Goal: Task Accomplishment & Management: Complete application form

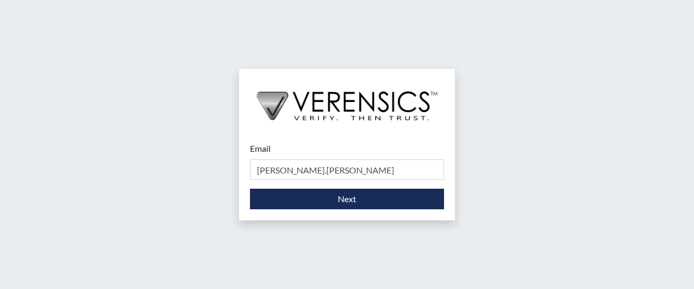
type input "[PERSON_NAME].[PERSON_NAME]"
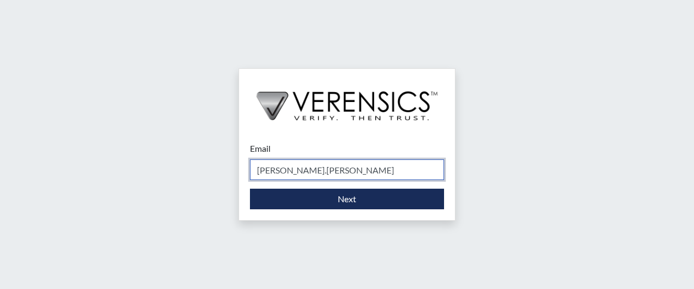
click at [345, 172] on input "[PERSON_NAME].[PERSON_NAME]" at bounding box center [347, 169] width 194 height 21
type input "[PERSON_NAME][EMAIL_ADDRESS][PERSON_NAME][DOMAIN_NAME]"
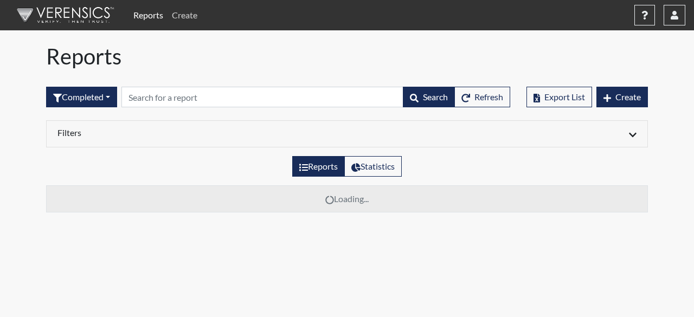
click at [189, 10] on link "Create" at bounding box center [184, 15] width 34 height 22
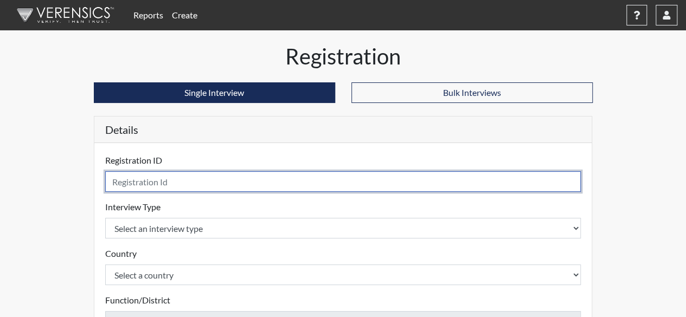
click at [364, 180] on input "text" at bounding box center [343, 181] width 476 height 21
type input "ajd3345"
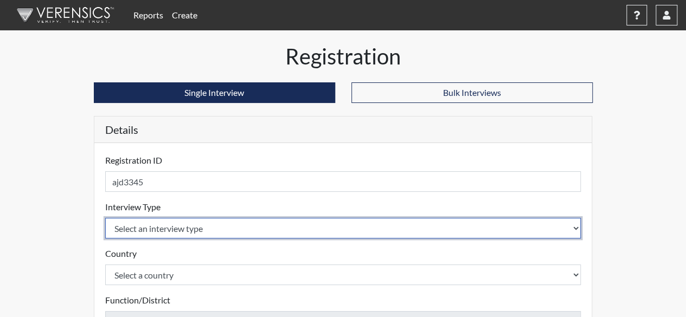
click at [347, 227] on select "Select an interview type Corrections Pre-Employment" at bounding box center [343, 228] width 476 height 21
select select "ff733e93-e1bf-11ea-9c9f-0eff0cf7eb8f"
click at [105, 218] on select "Select an interview type Corrections Pre-Employment" at bounding box center [343, 228] width 476 height 21
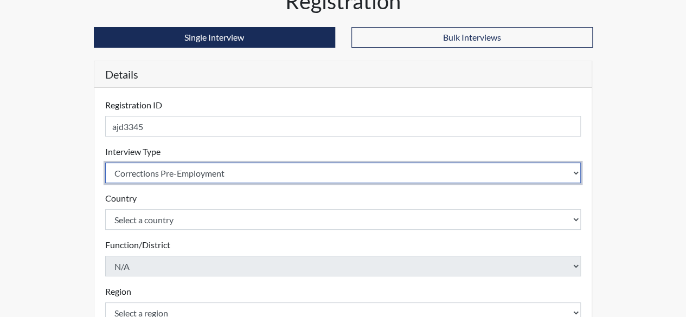
scroll to position [108, 0]
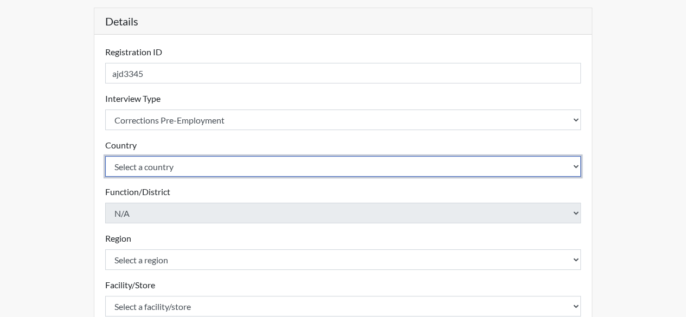
click at [235, 170] on select "Select a country [GEOGRAPHIC_DATA] [GEOGRAPHIC_DATA]" at bounding box center [343, 166] width 476 height 21
select select "united-states-of-[GEOGRAPHIC_DATA]"
click at [105, 156] on select "Select a country [GEOGRAPHIC_DATA] [GEOGRAPHIC_DATA]" at bounding box center [343, 166] width 476 height 21
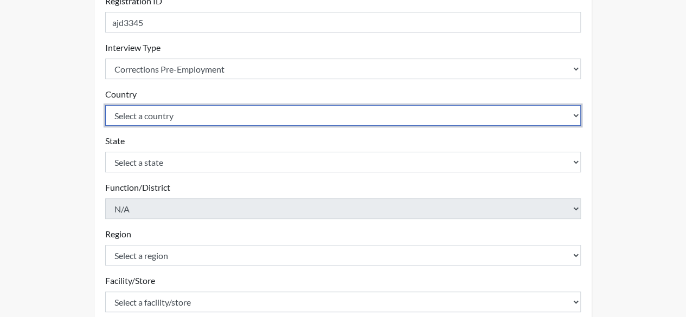
scroll to position [217, 0]
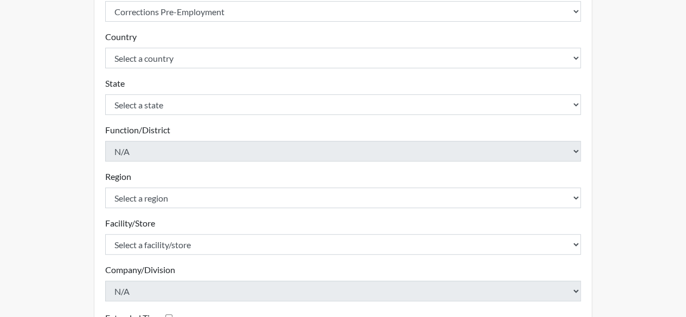
click at [210, 114] on form "Registration ID ajd3345 Please provide a registration ID. Interview Type Select…" at bounding box center [343, 154] width 476 height 435
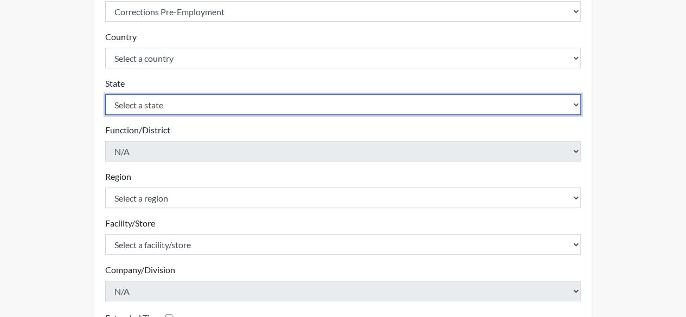
click at [210, 104] on select "Select a state [US_STATE] [US_STATE] [US_STATE] [US_STATE] [US_STATE] [US_STATE…" at bounding box center [343, 104] width 476 height 21
select select "GA"
click at [105, 94] on select "Select a state [US_STATE] [US_STATE] [US_STATE] [US_STATE] [US_STATE] [US_STATE…" at bounding box center [343, 104] width 476 height 21
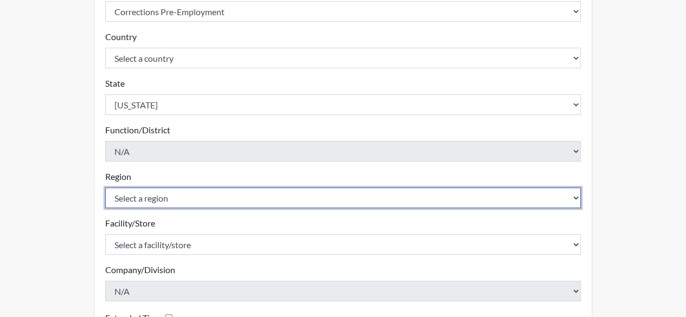
drag, startPoint x: 391, startPoint y: 196, endPoint x: 385, endPoint y: 201, distance: 8.5
click at [391, 196] on select "Select a region [GEOGRAPHIC_DATA]" at bounding box center [343, 198] width 476 height 21
select select "51976826-f18e-4b67-8d3b-b0a0fa2f97ff"
click at [105, 188] on select "Select a region [GEOGRAPHIC_DATA]" at bounding box center [343, 198] width 476 height 21
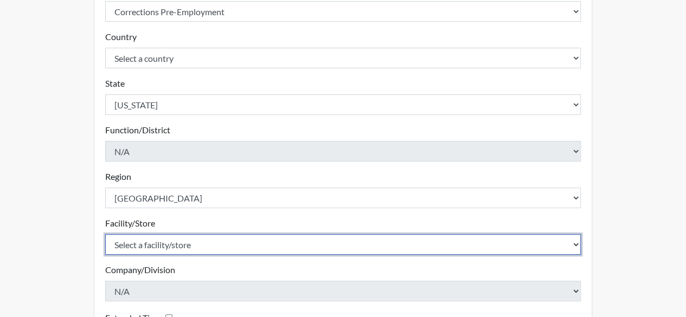
click at [331, 250] on select "Select a facility/store [GEOGRAPHIC_DATA] [PERSON_NAME] [PERSON_NAME] SP" at bounding box center [343, 244] width 476 height 21
select select "c5cba74f-09f7-49f2-a6c3-e988898cdfba"
click at [105, 234] on select "Select a facility/store [GEOGRAPHIC_DATA] [PERSON_NAME] [PERSON_NAME] SP" at bounding box center [343, 244] width 476 height 21
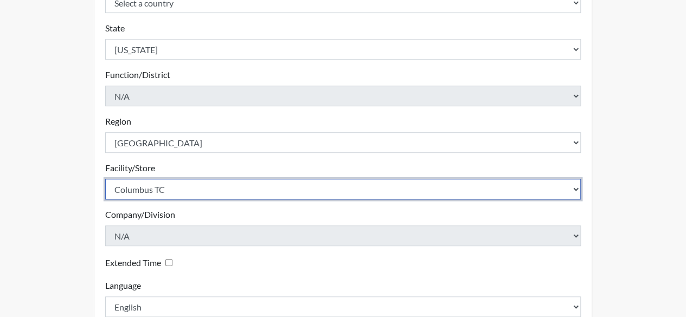
scroll to position [325, 0]
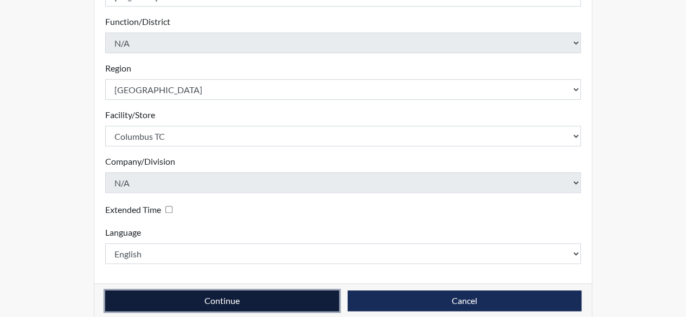
click at [321, 288] on button "Continue" at bounding box center [222, 300] width 234 height 21
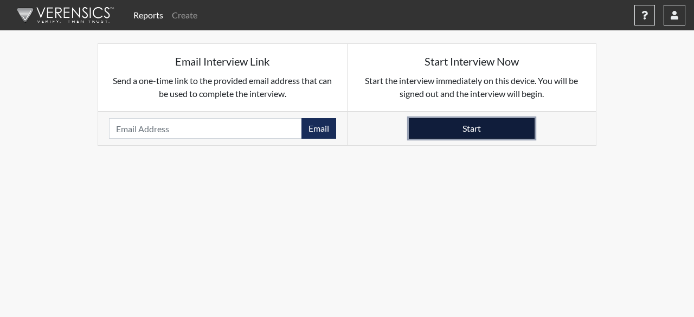
click at [500, 121] on button "Start" at bounding box center [472, 128] width 126 height 21
